Goal: Task Accomplishment & Management: Use online tool/utility

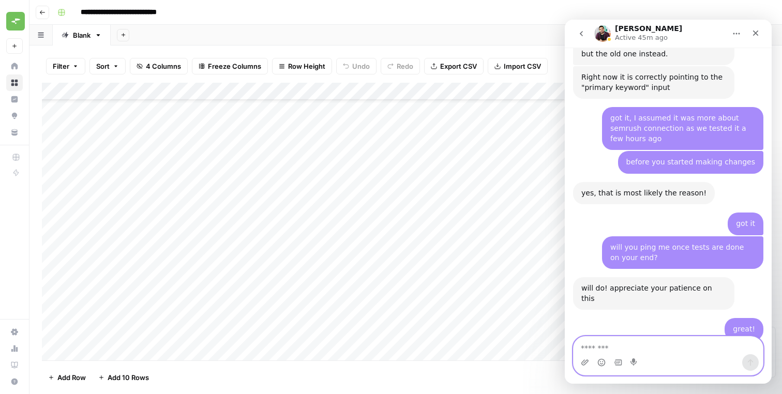
scroll to position [3096, 0]
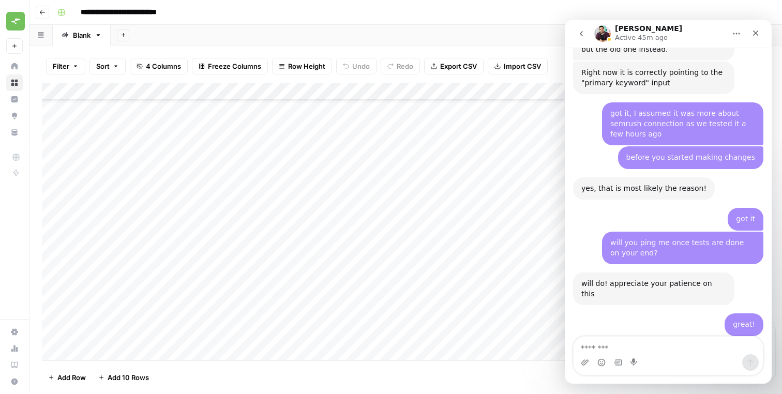
click at [632, 375] on div "I just fixed all the issues with the workflow and then ran row 1 from your grid…" at bounding box center [654, 395] width 145 height 40
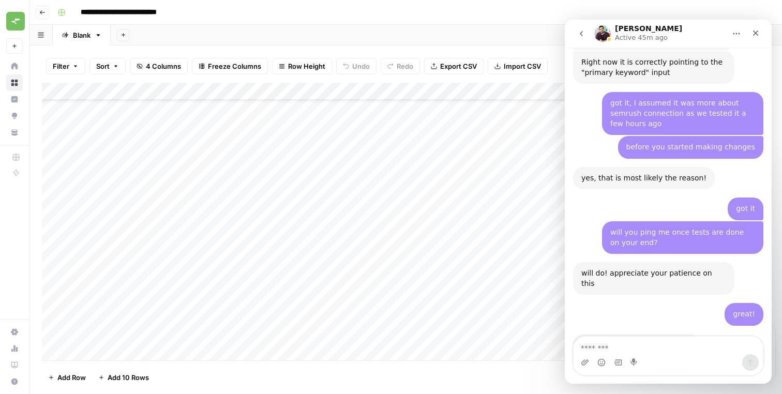
click at [657, 364] on div "I just fixed all the issues with the workflow and then ran row 1 from your grid…" at bounding box center [654, 384] width 145 height 40
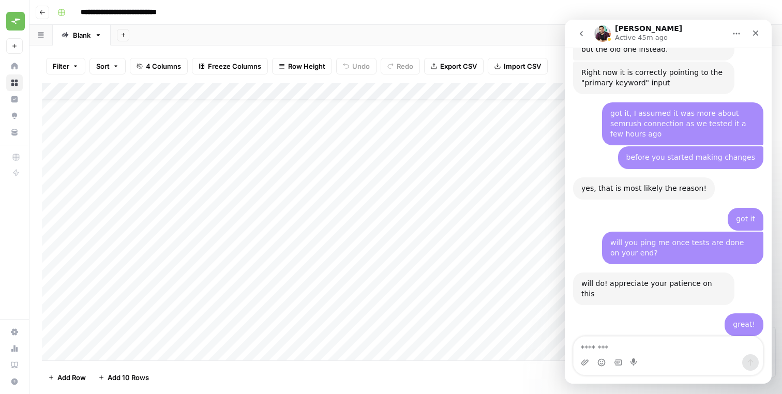
scroll to position [0, 0]
click at [672, 340] on textarea "Message…" at bounding box center [668, 346] width 189 height 18
click at [671, 341] on textarea "Message…" at bounding box center [668, 346] width 189 height 18
type textarea "**********"
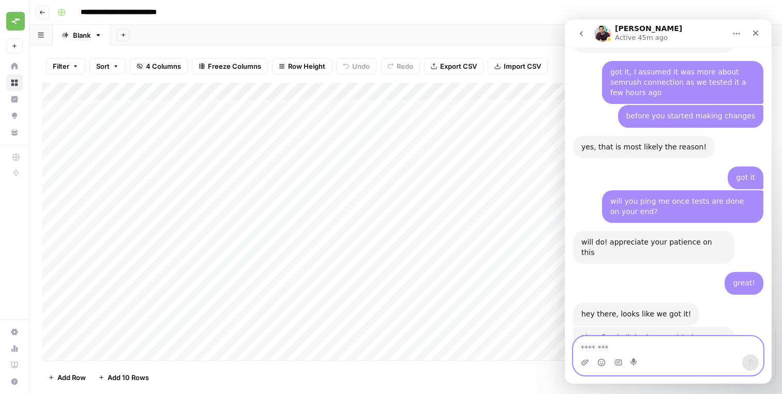
scroll to position [3155, 0]
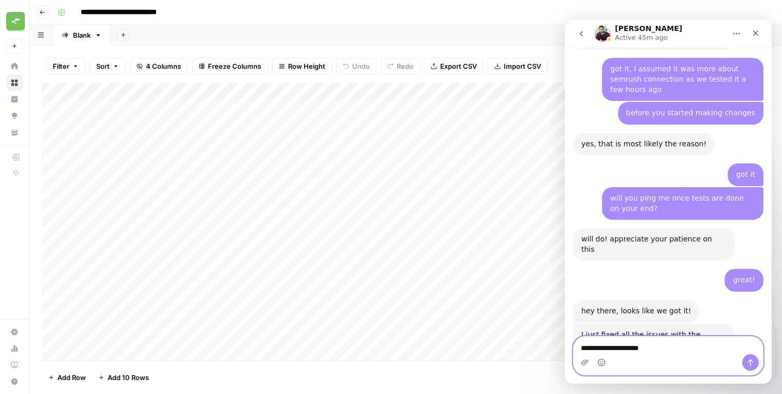
type textarea "**********"
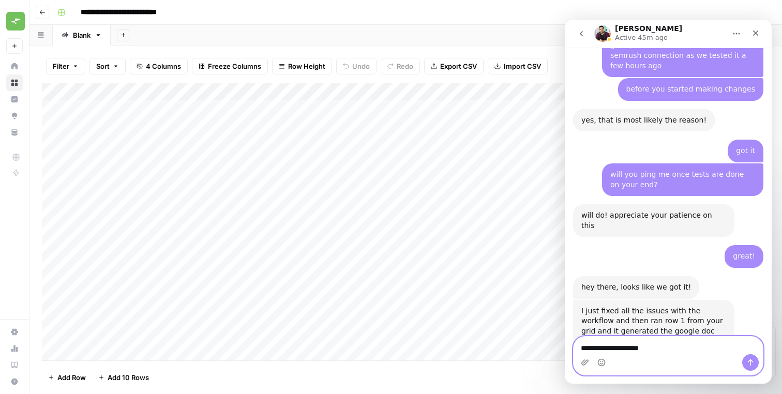
type textarea "**********"
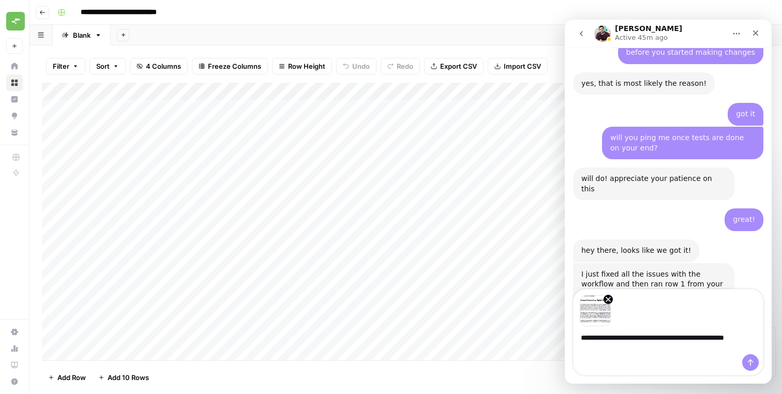
scroll to position [3226, 0]
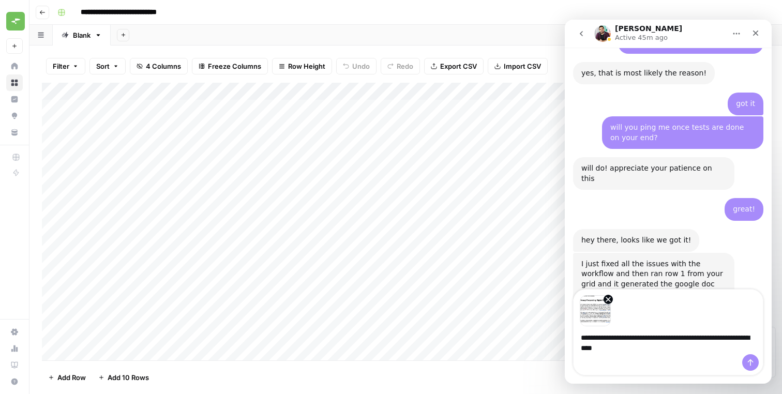
type textarea "**********"
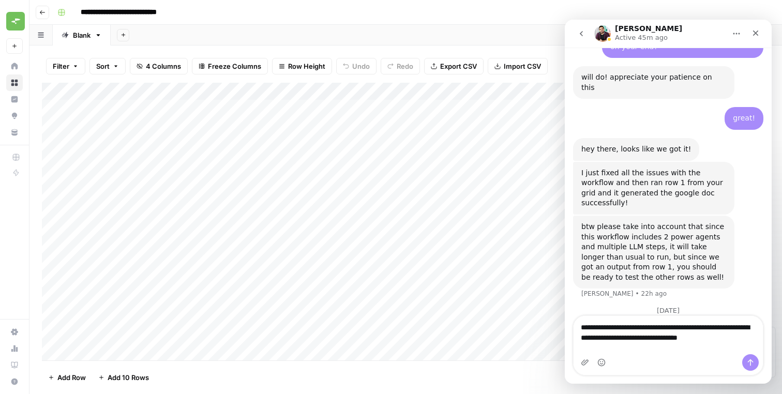
scroll to position [3317, 0]
type textarea "**********"
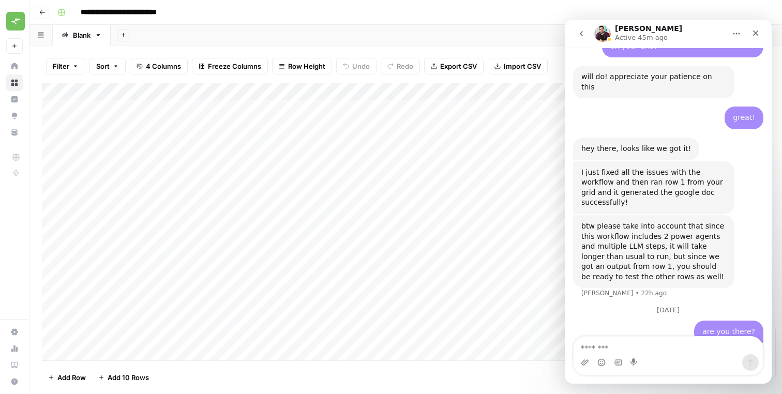
scroll to position [3340, 0]
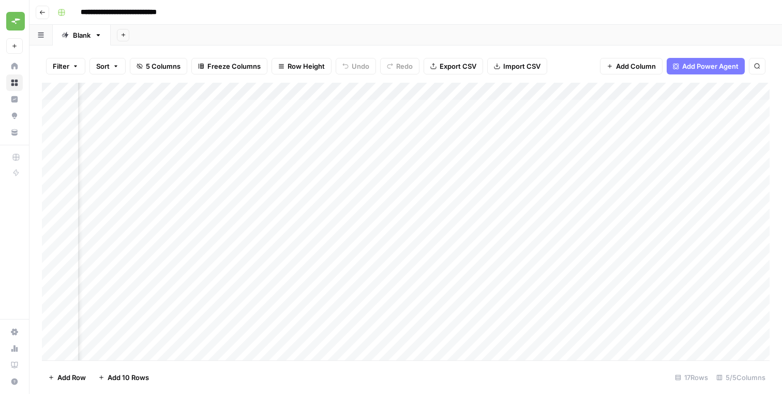
scroll to position [0, 122]
click at [448, 105] on div "Add Column" at bounding box center [406, 222] width 728 height 278
click at [448, 106] on div "Add Column" at bounding box center [406, 222] width 728 height 278
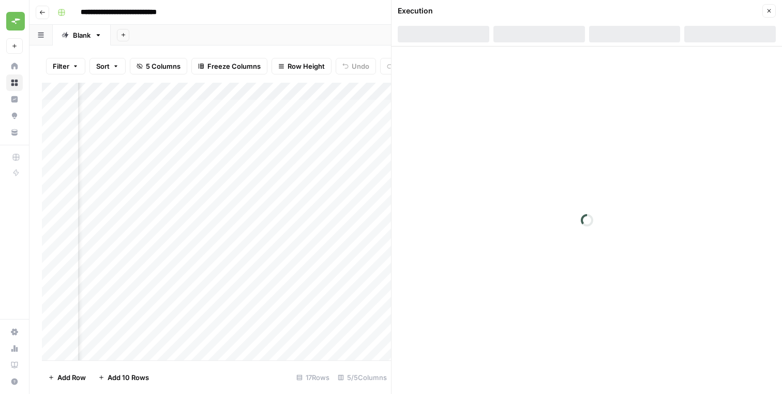
click at [770, 12] on icon "button" at bounding box center [769, 11] width 6 height 6
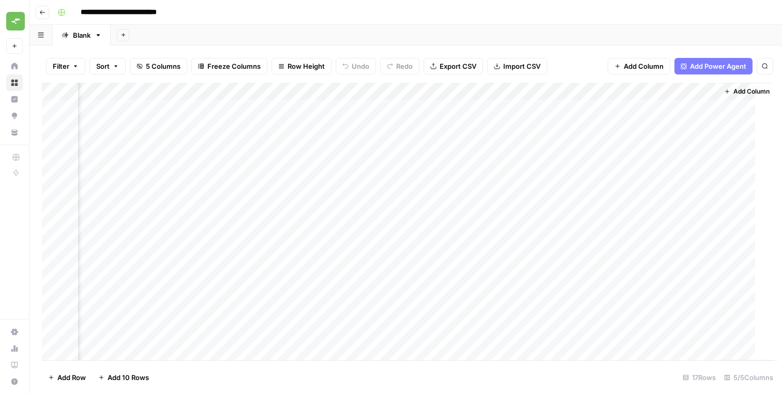
scroll to position [0, 109]
click at [619, 152] on div "Add Column" at bounding box center [406, 222] width 728 height 278
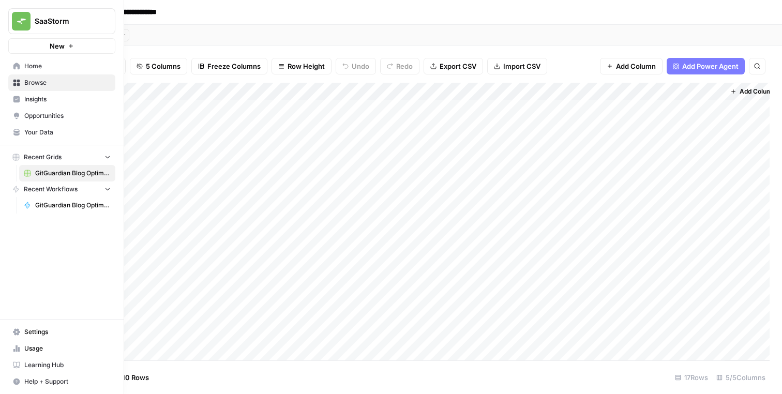
click at [44, 380] on span "Help + Support" at bounding box center [67, 381] width 86 height 9
click at [136, 378] on button "Chat & Support" at bounding box center [167, 377] width 90 height 17
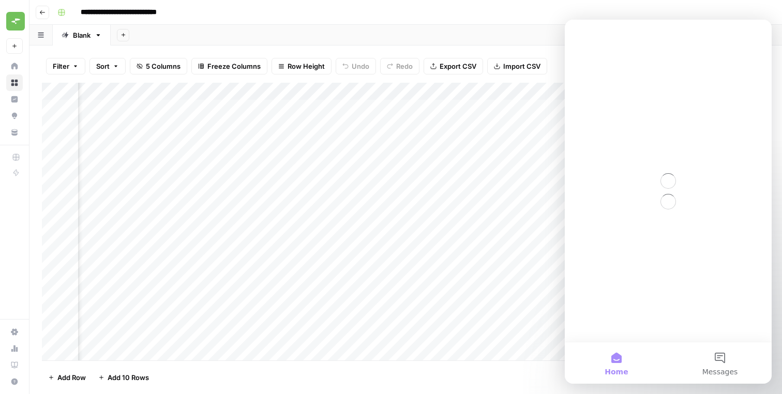
scroll to position [0, 0]
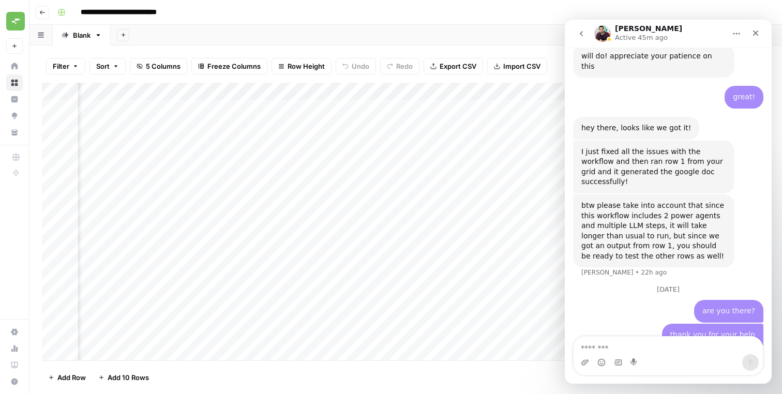
scroll to position [3340, 0]
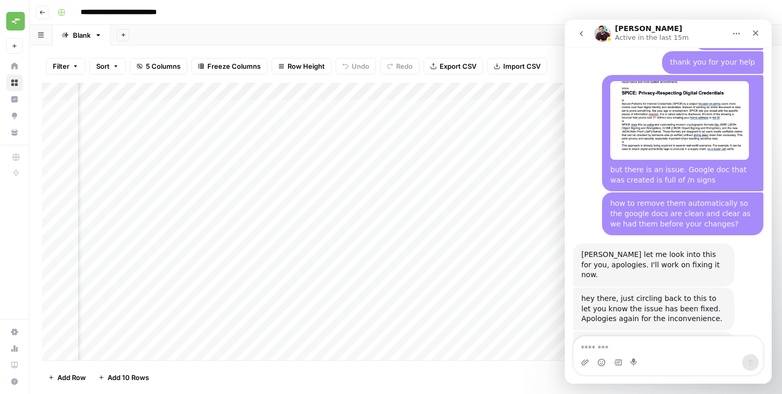
scroll to position [3565, 0]
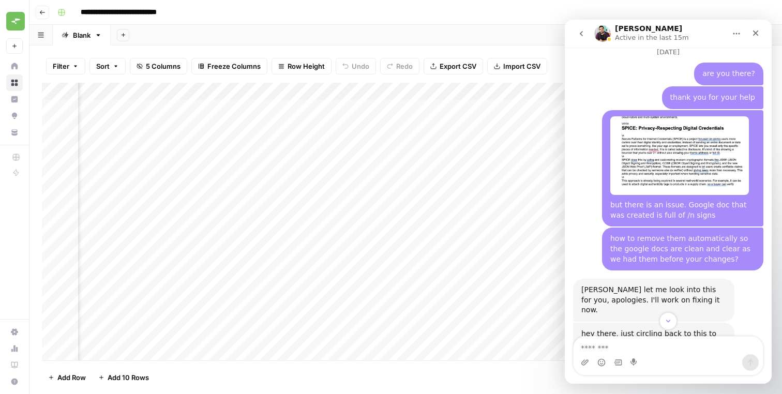
click at [625, 285] on div "heyhey let me look into this for you, apologies. I'll work on fixing it now." at bounding box center [654, 300] width 145 height 31
click at [629, 329] on div "hey there, just circling back to this to let you know the issue has been fixed.…" at bounding box center [654, 344] width 145 height 31
click at [624, 329] on div "hey there, just circling back to this to let you know the issue has been fixed.…" at bounding box center [654, 344] width 145 height 31
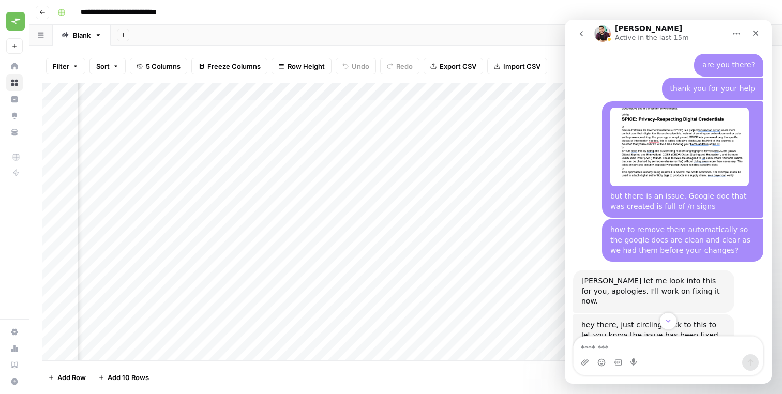
scroll to position [3575, 0]
click at [626, 363] on div "here's an example of the new file generated: https://docs.google.com/document/d…" at bounding box center [654, 373] width 145 height 20
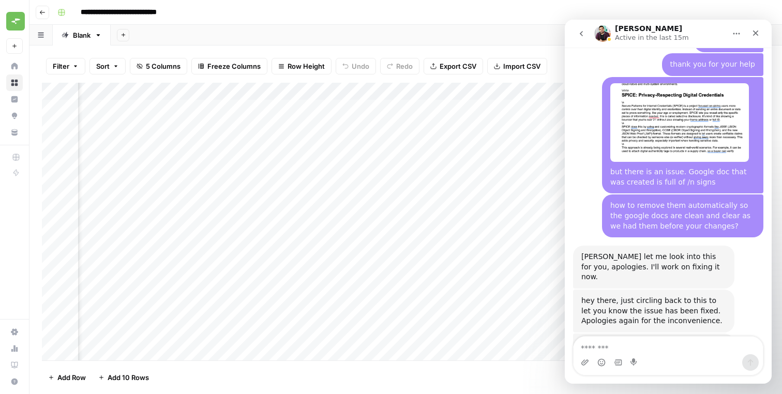
click at [633, 384] on div "however you'd need to re-run the query on the grid to generate a new one for yo…" at bounding box center [654, 399] width 145 height 31
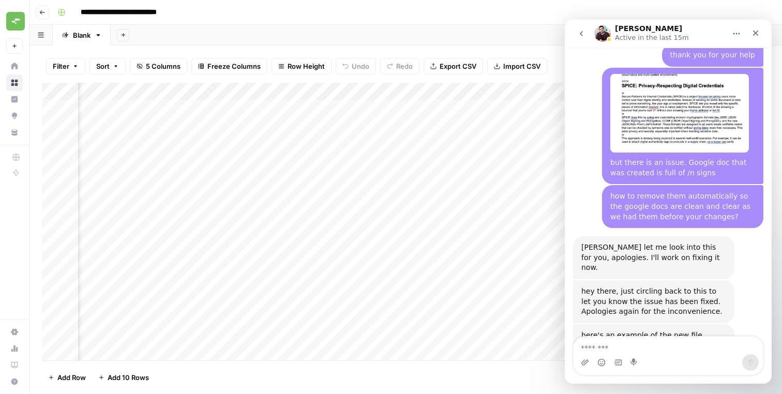
scroll to position [3611, 0]
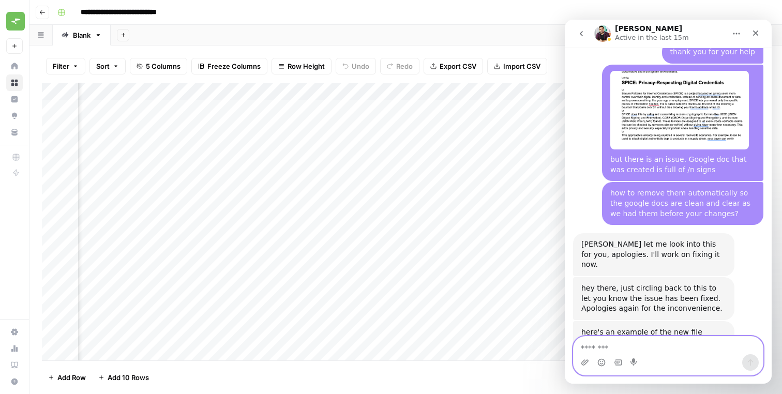
click at [608, 348] on textarea "Message…" at bounding box center [668, 346] width 189 height 18
type textarea "**********"
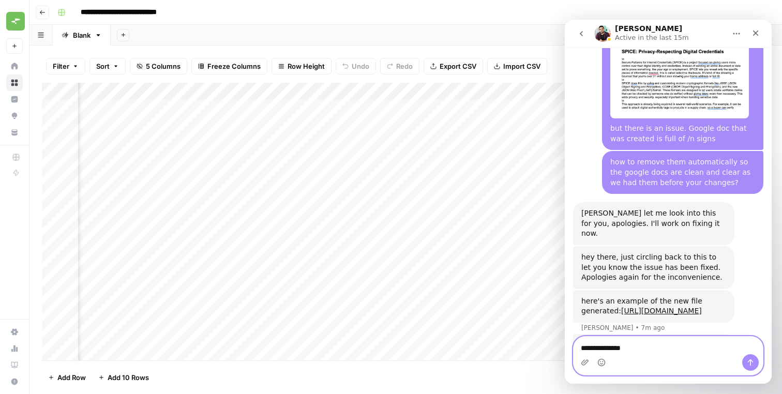
type textarea "**********"
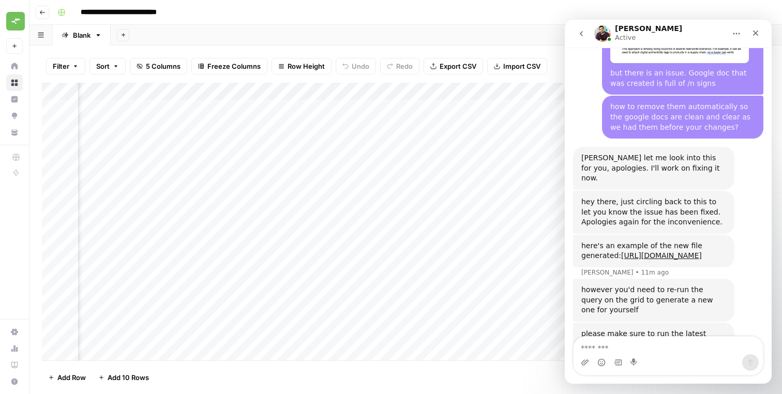
scroll to position [3696, 0]
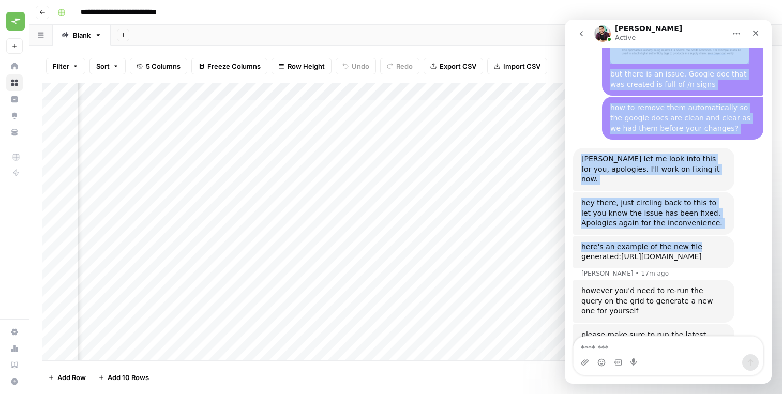
scroll to position [3692, 0]
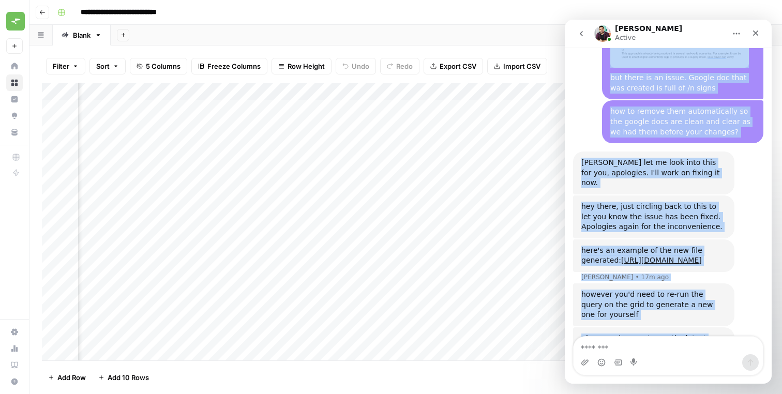
drag, startPoint x: 754, startPoint y: 34, endPoint x: 620, endPoint y: 251, distance: 255.3
click at [620, 251] on div "Manuel Active Ask us anything, or share your feedback. September 30 Hi there! T…" at bounding box center [668, 202] width 207 height 364
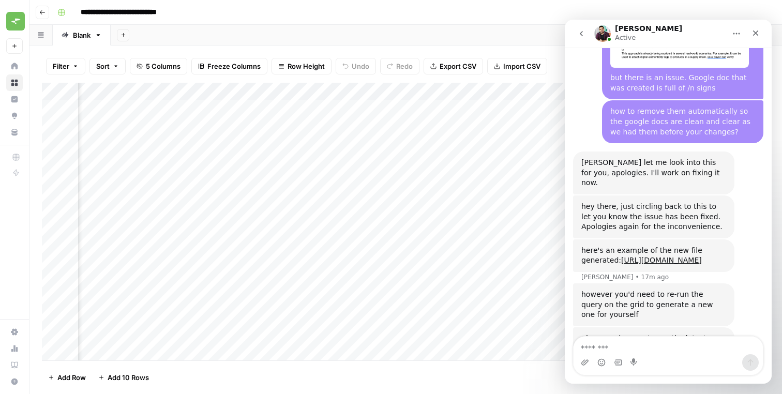
click at [758, 29] on icon "Close" at bounding box center [756, 33] width 8 height 8
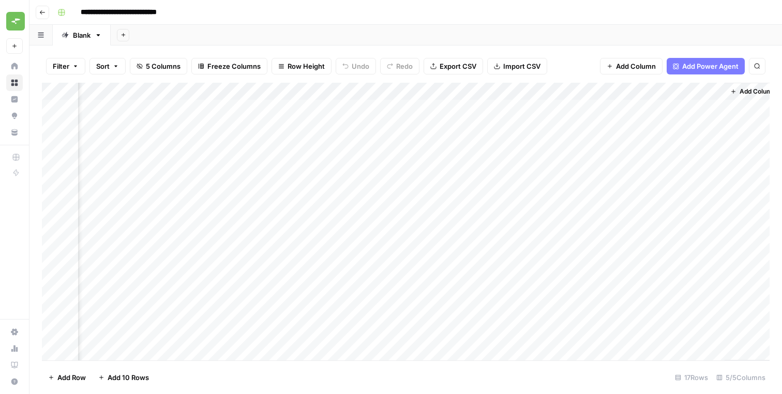
scroll to position [0, 0]
click at [571, 90] on div "Add Column" at bounding box center [406, 222] width 728 height 278
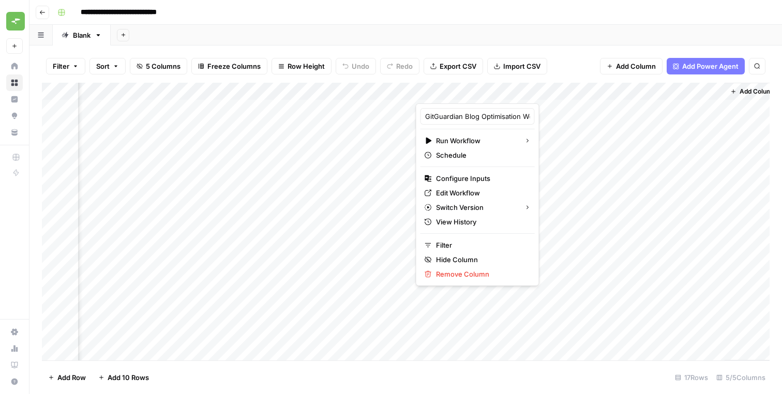
scroll to position [3686, 0]
click at [480, 177] on span "Configure Inputs" at bounding box center [481, 178] width 91 height 10
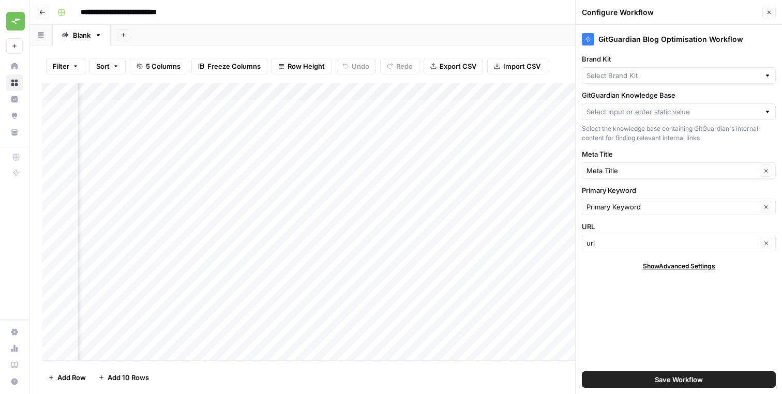
type input "GitGuardian"
click at [767, 12] on icon "button" at bounding box center [769, 12] width 6 height 6
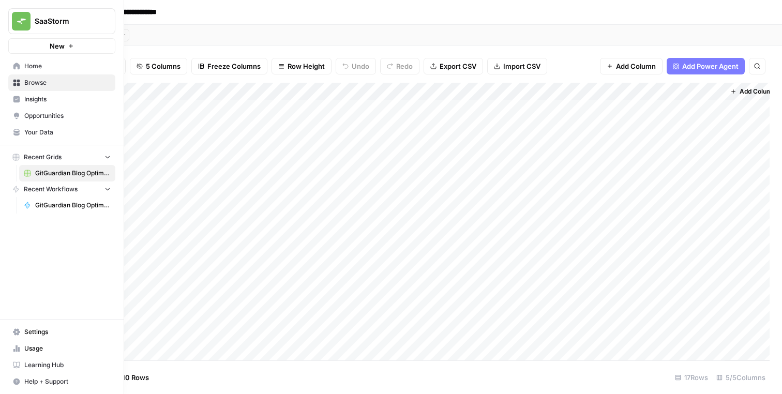
click at [65, 201] on span "GitGuardian Blog Optimisation Workflow" at bounding box center [73, 205] width 76 height 9
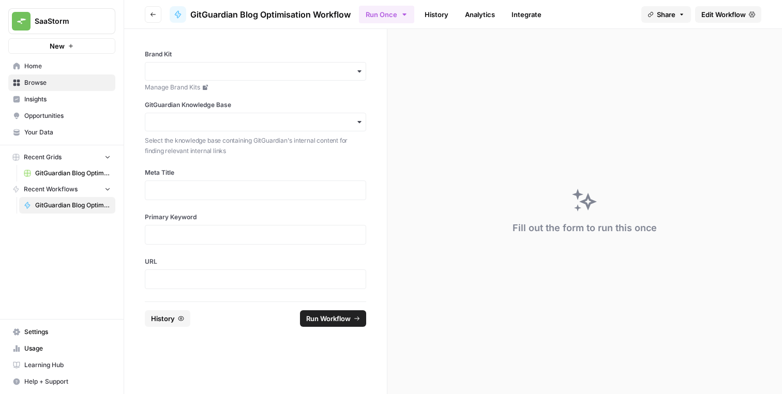
click at [151, 15] on icon "button" at bounding box center [153, 14] width 6 height 6
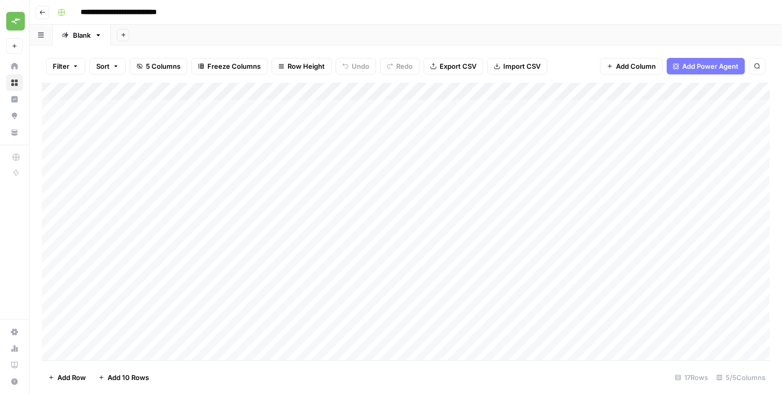
click at [43, 15] on icon "button" at bounding box center [42, 12] width 6 height 6
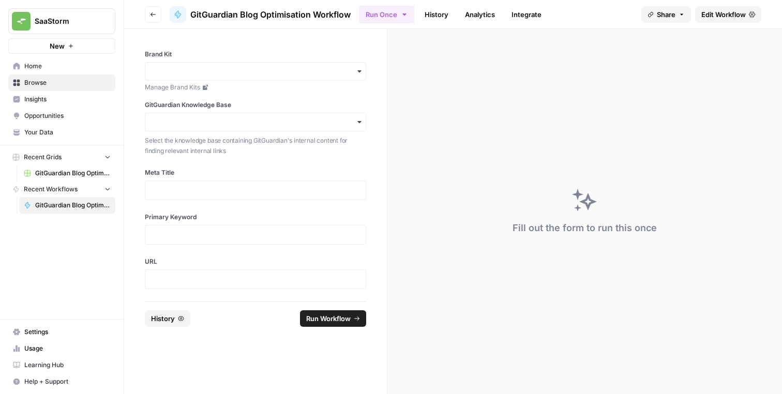
click at [153, 15] on icon "button" at bounding box center [153, 14] width 6 height 6
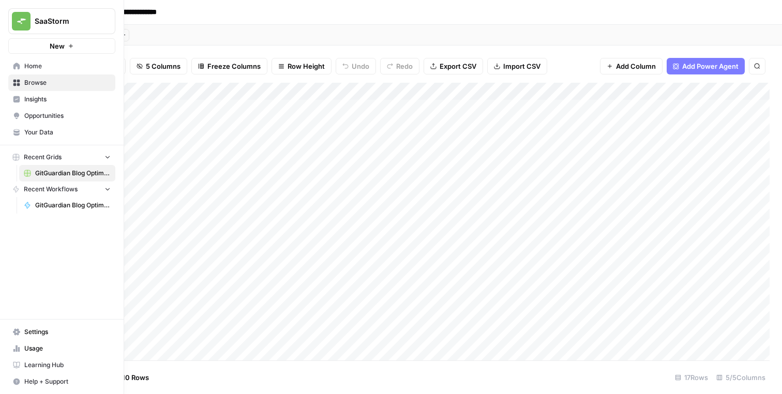
click at [46, 84] on span "Browse" at bounding box center [67, 82] width 86 height 9
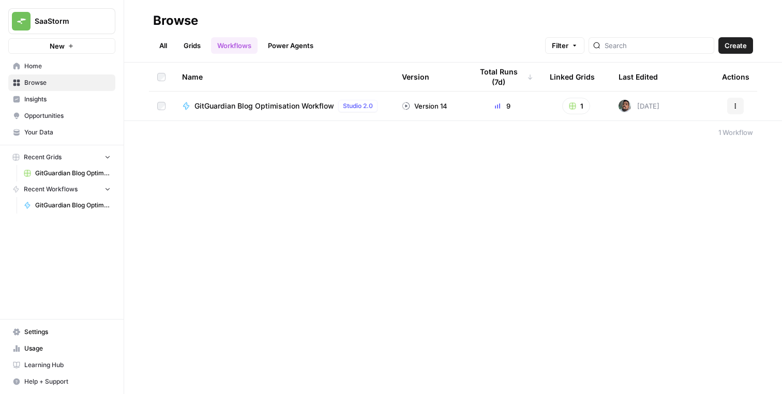
click at [47, 171] on span "GitGuardian Blog Optimisation" at bounding box center [73, 173] width 76 height 9
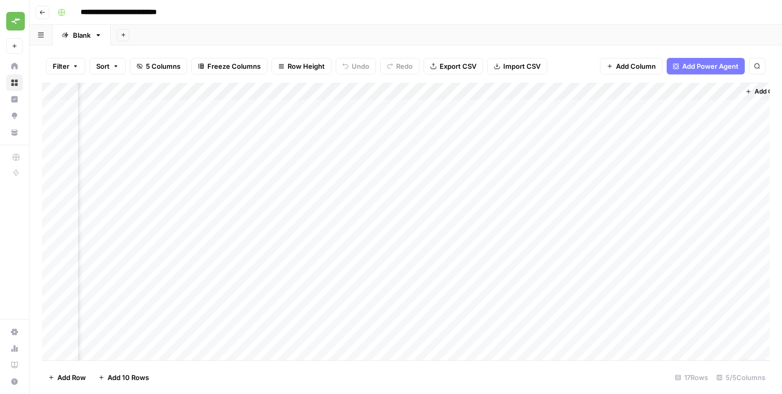
scroll to position [0, 122]
click at [639, 114] on div "Add Column" at bounding box center [406, 222] width 728 height 278
click at [705, 96] on div "Add Column" at bounding box center [406, 222] width 728 height 278
click at [630, 195] on span "Remove Column" at bounding box center [646, 193] width 91 height 10
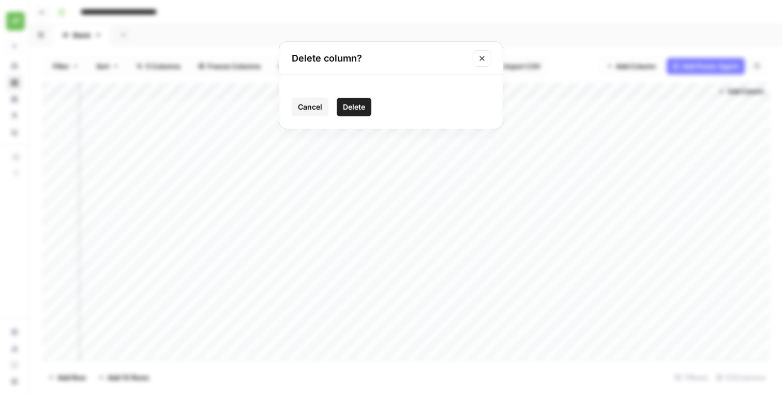
click at [361, 105] on span "Delete" at bounding box center [354, 107] width 22 height 10
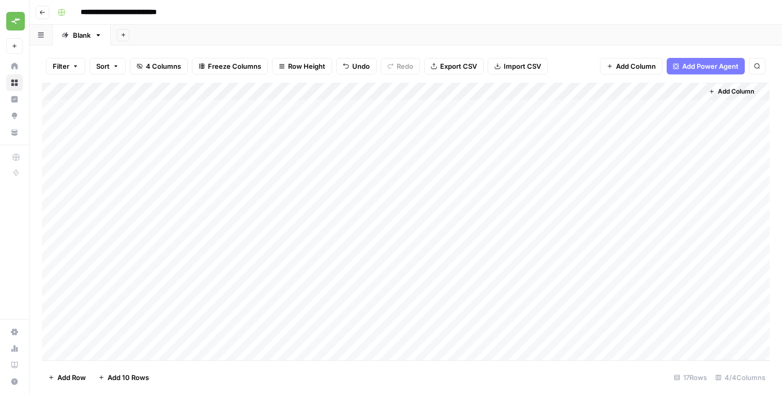
scroll to position [0, 0]
click at [681, 92] on div "Add Column" at bounding box center [406, 222] width 728 height 278
click at [753, 135] on div "Add Column" at bounding box center [736, 222] width 67 height 278
click at [694, 109] on div "Add Column" at bounding box center [406, 222] width 728 height 278
drag, startPoint x: 226, startPoint y: 91, endPoint x: 181, endPoint y: 90, distance: 45.5
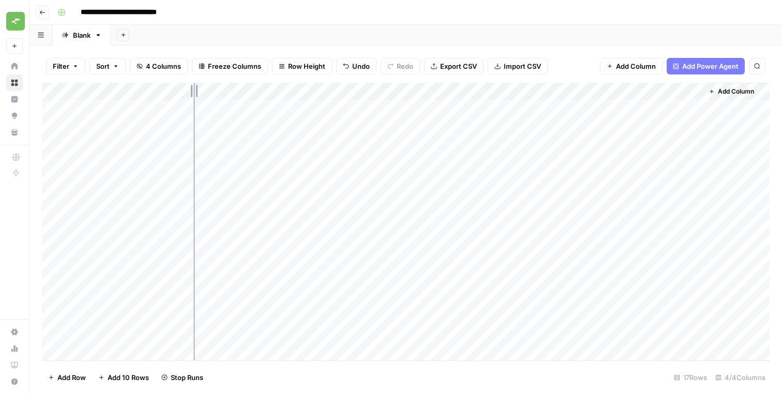
click at [181, 90] on div "Add Column" at bounding box center [406, 222] width 728 height 278
drag, startPoint x: 329, startPoint y: 91, endPoint x: 303, endPoint y: 90, distance: 25.9
click at [303, 91] on div "Add Column" at bounding box center [406, 222] width 728 height 278
drag, startPoint x: 452, startPoint y: 90, endPoint x: 429, endPoint y: 90, distance: 22.8
click at [429, 90] on div "Add Column" at bounding box center [406, 222] width 728 height 278
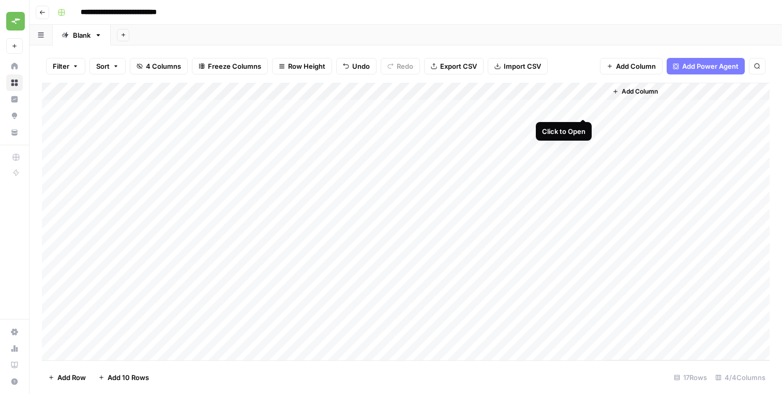
click at [583, 106] on div "Add Column" at bounding box center [406, 222] width 728 height 278
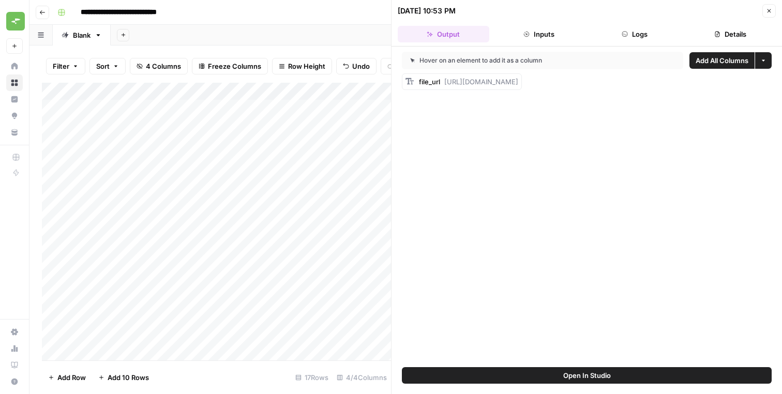
click at [765, 63] on icon "button" at bounding box center [764, 60] width 6 height 6
click at [592, 124] on div "Hover on an element to add it as a column Add All Columns More options file_url…" at bounding box center [587, 207] width 391 height 321
click at [763, 65] on button "More options" at bounding box center [763, 60] width 17 height 17
click at [745, 85] on span "Add as Single Column" at bounding box center [724, 85] width 70 height 10
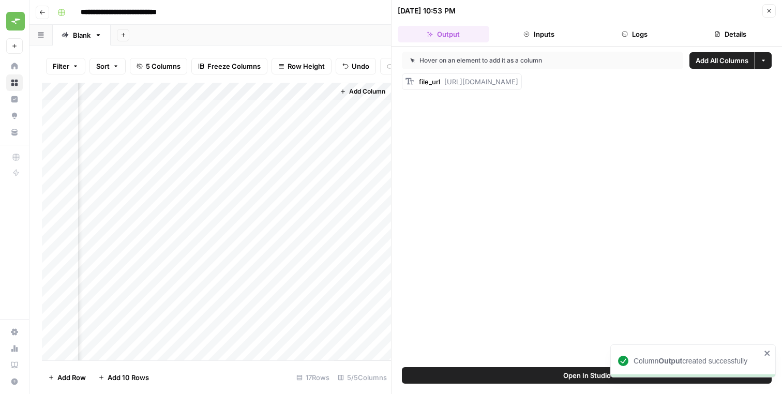
click at [770, 11] on icon "button" at bounding box center [769, 11] width 6 height 6
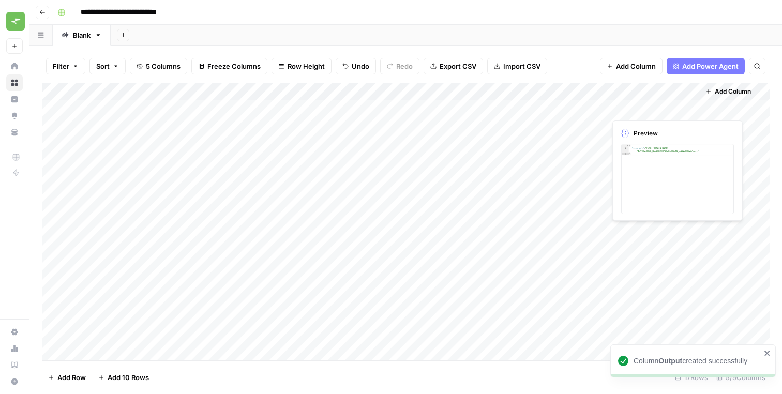
scroll to position [3686, 0]
click at [645, 108] on div "Add Column" at bounding box center [406, 222] width 728 height 278
